Goal: Information Seeking & Learning: Learn about a topic

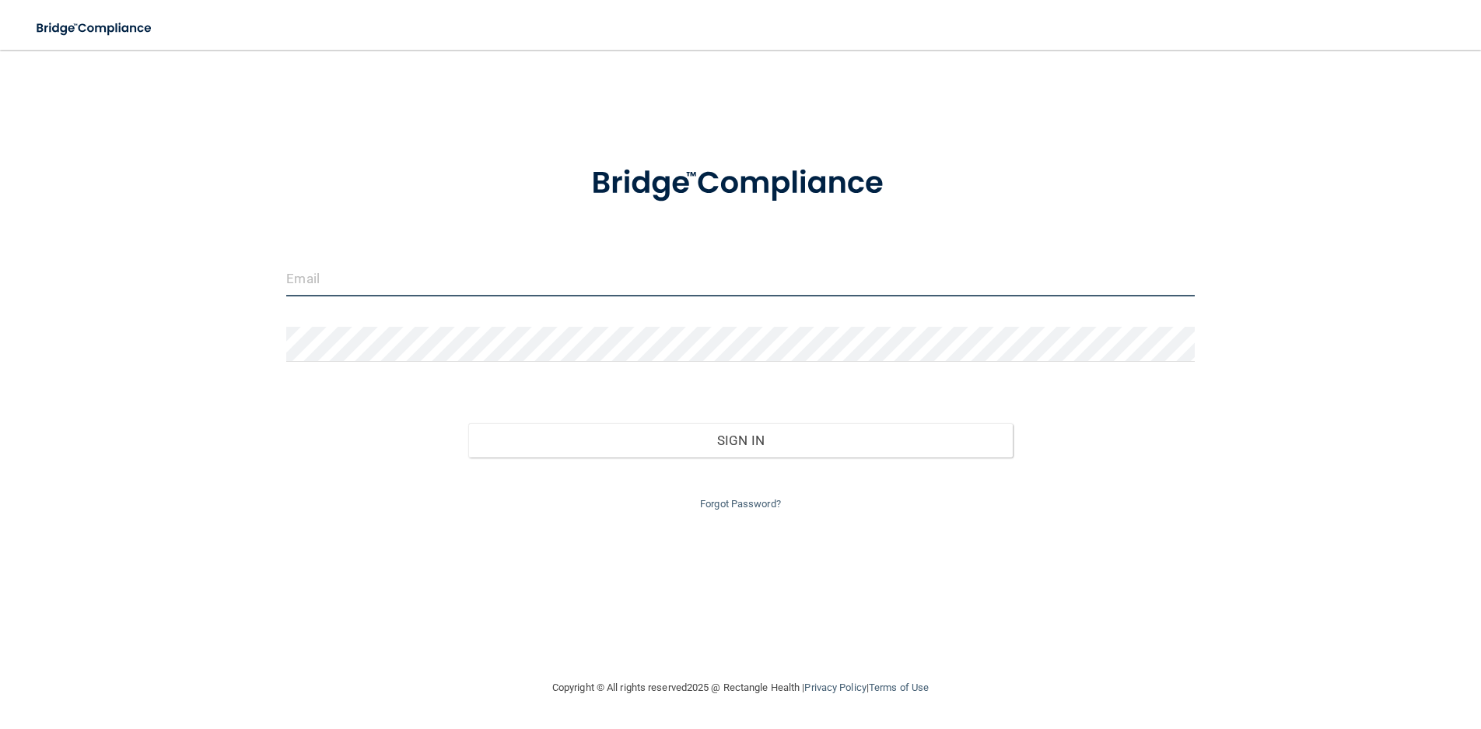
click at [582, 285] on input "email" at bounding box center [740, 278] width 908 height 35
type input "[EMAIL_ADDRESS][DOMAIN_NAME]"
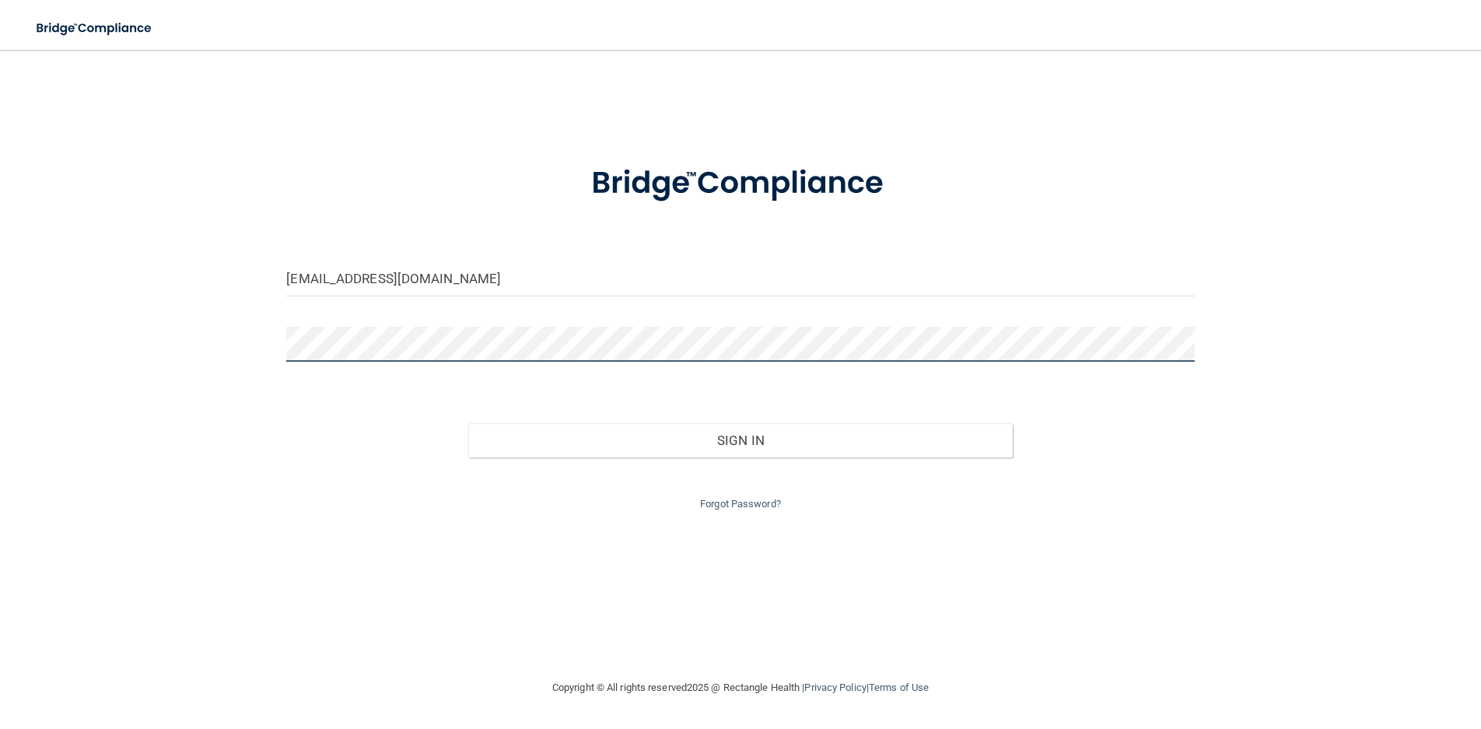
click at [468, 423] on button "Sign In" at bounding box center [740, 440] width 544 height 34
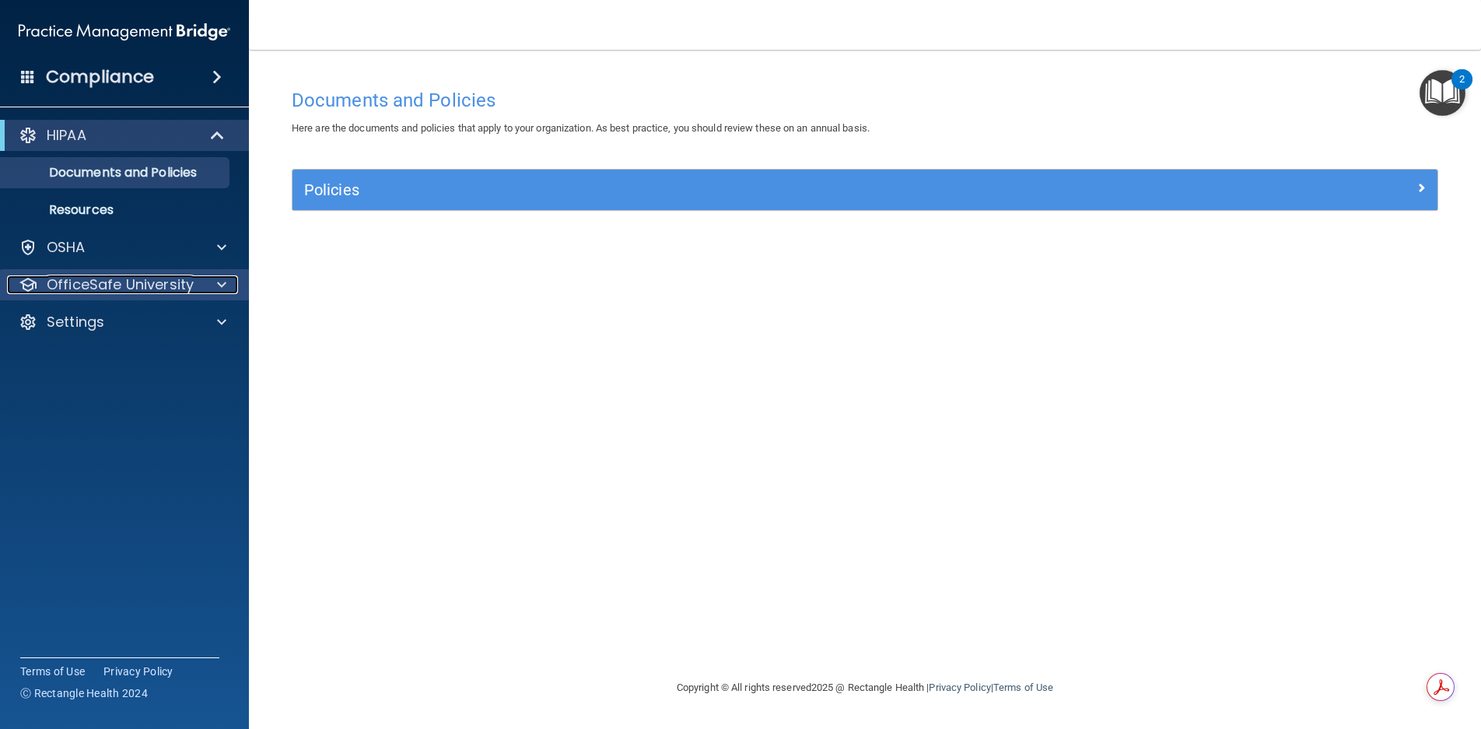
click at [131, 288] on p "OfficeSafe University" at bounding box center [120, 284] width 147 height 19
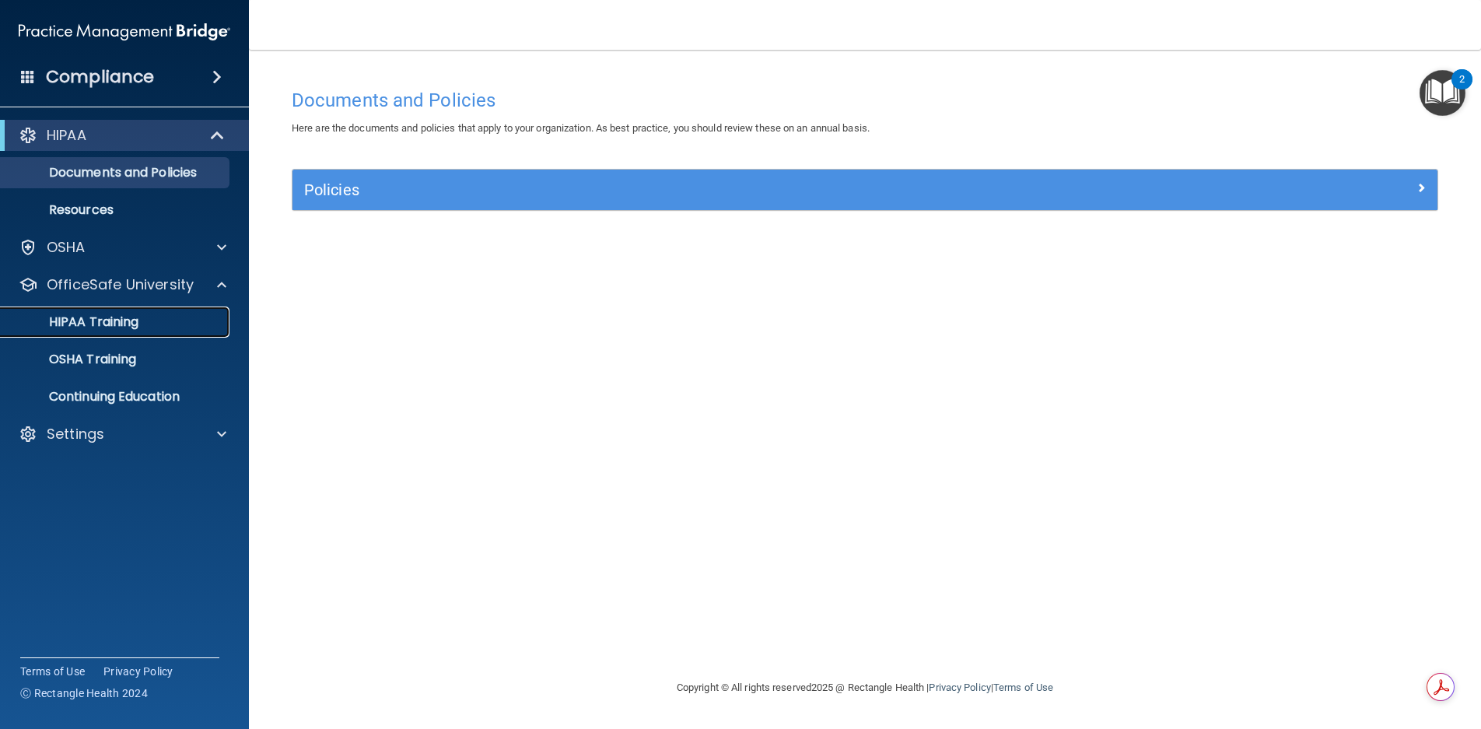
click at [116, 329] on p "HIPAA Training" at bounding box center [74, 322] width 128 height 16
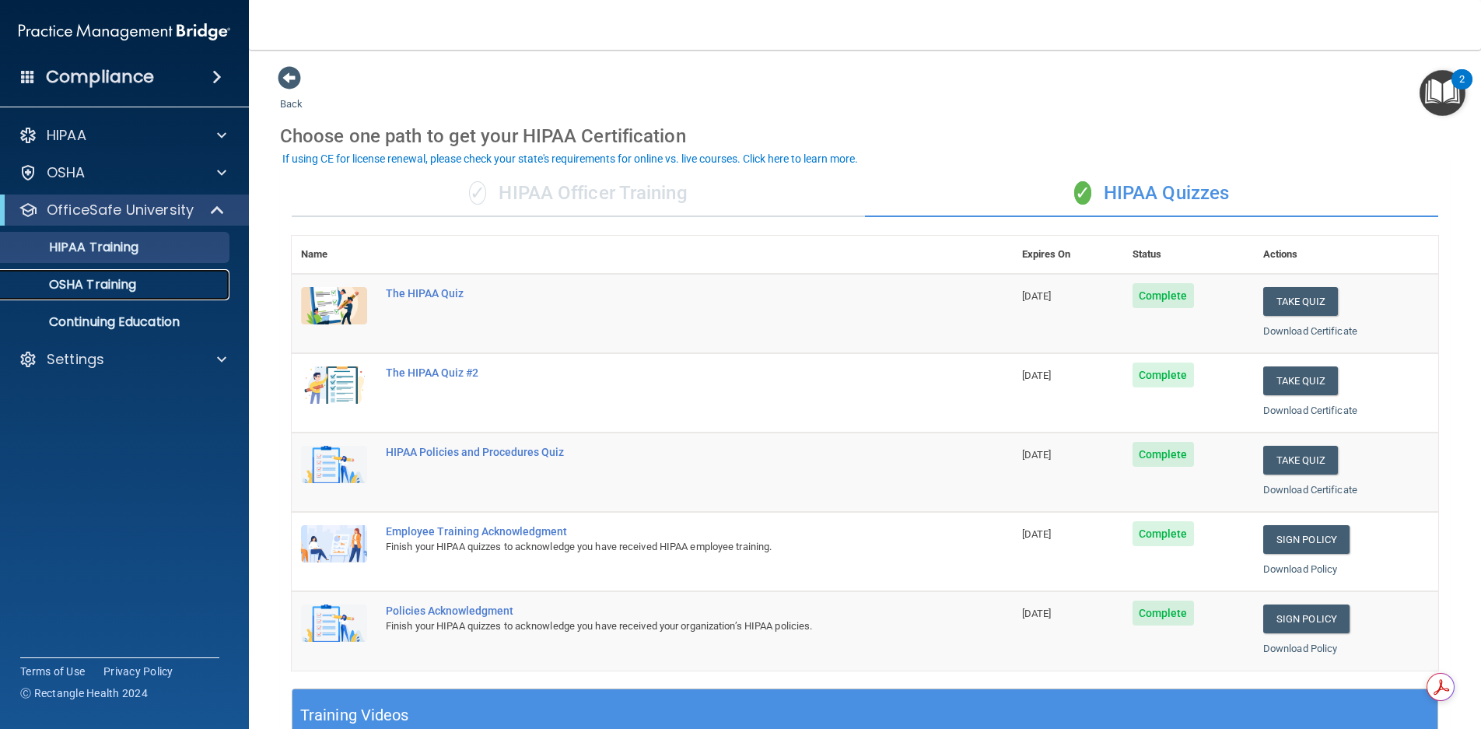
click at [120, 291] on p "OSHA Training" at bounding box center [73, 285] width 126 height 16
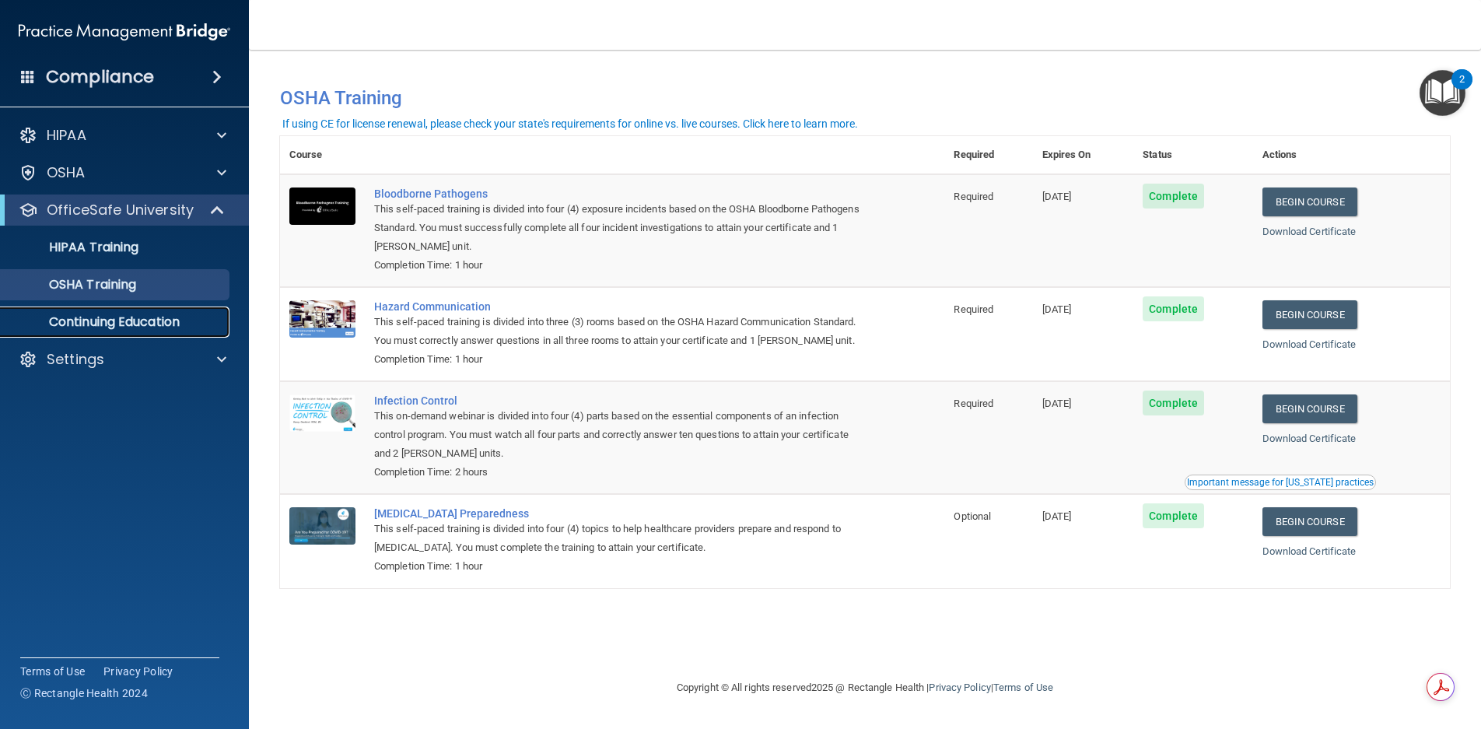
click at [194, 321] on p "Continuing Education" at bounding box center [116, 322] width 212 height 16
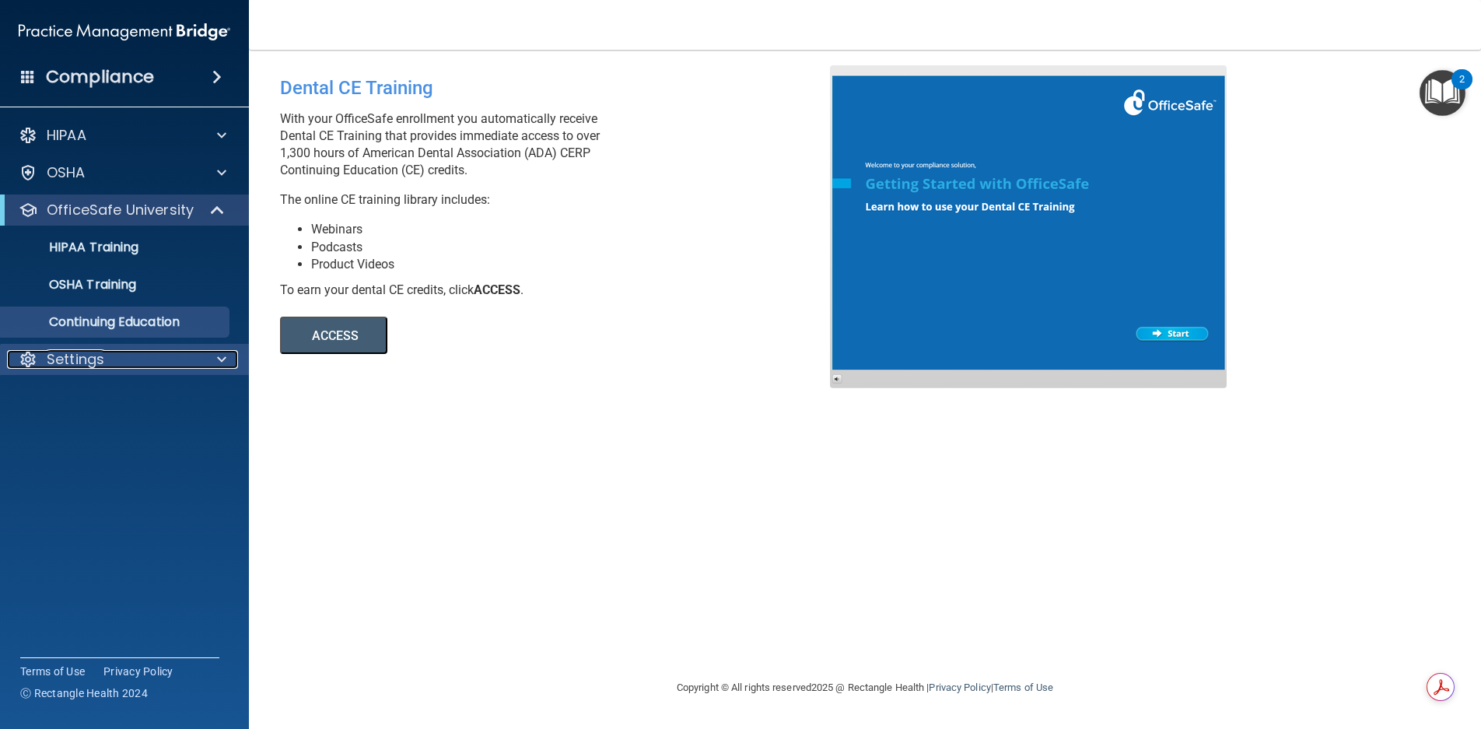
click at [202, 360] on div at bounding box center [219, 359] width 39 height 19
drag, startPoint x: 521, startPoint y: 440, endPoint x: 389, endPoint y: 449, distance: 132.5
click at [516, 440] on div "Dental CE Training With your OfficeSafe enrollment you automatically receive De…" at bounding box center [865, 363] width 1170 height 597
